Goal: Information Seeking & Learning: Learn about a topic

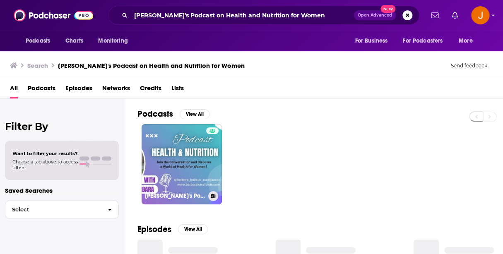
click at [167, 155] on link "[PERSON_NAME]'s Podcast on Health and Nutrition for Women" at bounding box center [182, 164] width 80 height 80
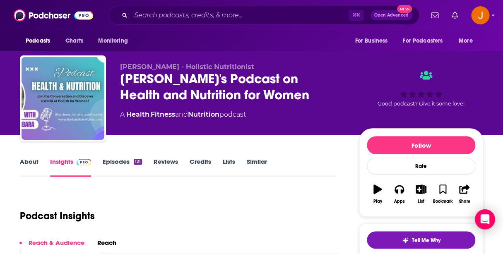
drag, startPoint x: 258, startPoint y: 113, endPoint x: 122, endPoint y: 120, distance: 136.9
click at [122, 120] on div "A Health , Fitness and Nutrition podcast" at bounding box center [233, 115] width 226 height 10
copy div "A Health , Fitness and Nutrition podcast"
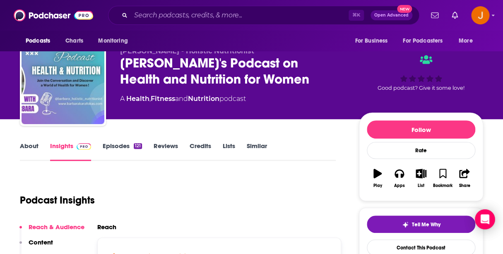
click at [36, 146] on link "About" at bounding box center [29, 151] width 19 height 19
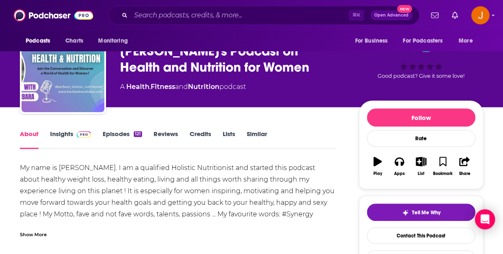
scroll to position [70, 0]
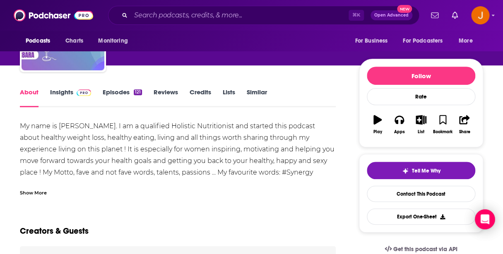
click at [27, 196] on div "Show More" at bounding box center [33, 192] width 27 height 8
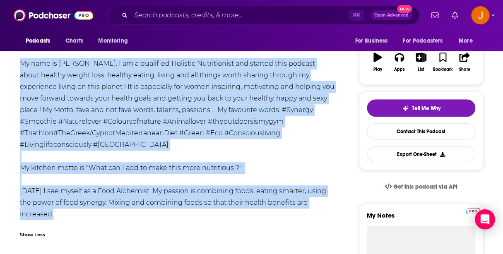
scroll to position [124, 0]
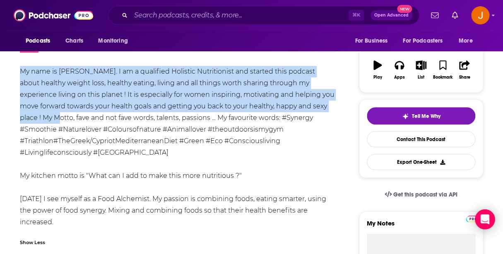
drag, startPoint x: 19, startPoint y: 99, endPoint x: 44, endPoint y: 121, distance: 32.9
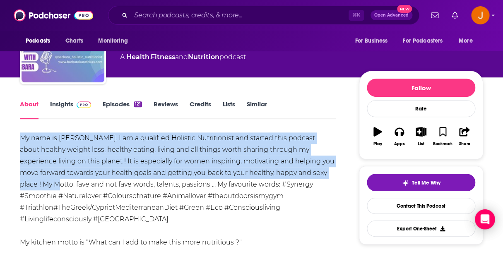
scroll to position [0, 0]
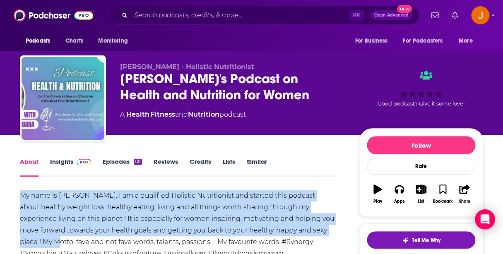
click at [67, 163] on link "Insights" at bounding box center [70, 167] width 41 height 19
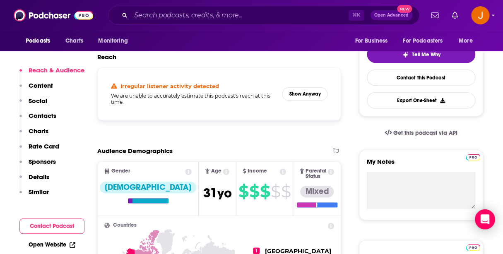
scroll to position [193, 0]
